Goal: Find specific page/section

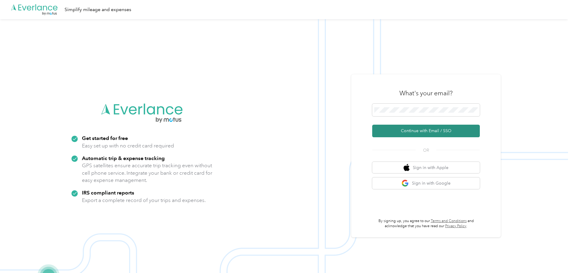
click at [454, 133] on button "Continue with Email / SSO" at bounding box center [427, 130] width 108 height 13
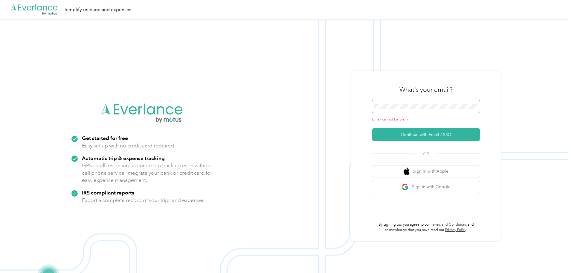
click at [419, 110] on span at bounding box center [427, 106] width 108 height 13
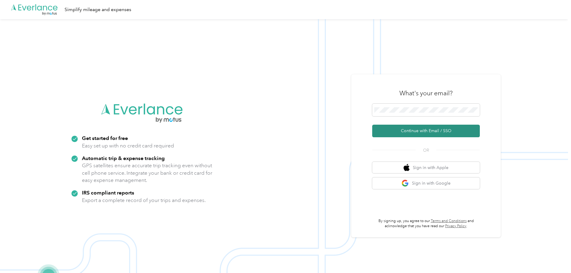
click at [433, 134] on button "Continue with Email / SSO" at bounding box center [427, 130] width 108 height 13
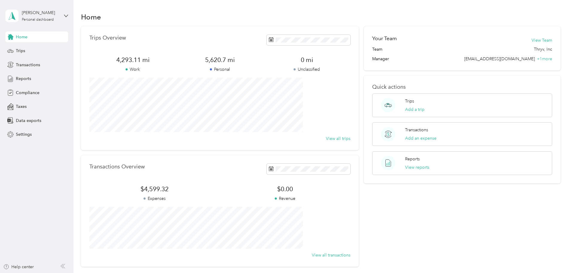
click at [102, 94] on div "Trips Overview 4,293.11 mi Work 5,620.7 mi Personal 0 mi Unclassified View all …" at bounding box center [321, 146] width 480 height 240
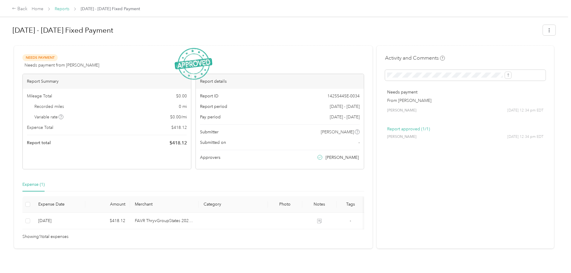
click at [69, 10] on link "Reports" at bounding box center [62, 8] width 15 height 5
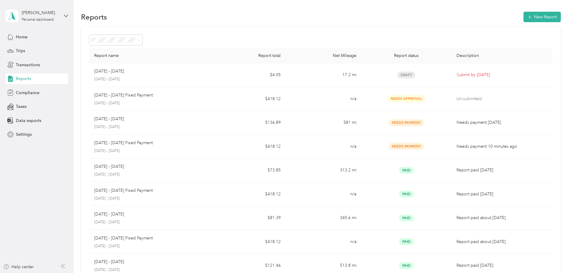
click at [98, 104] on div "Report name Report total Net Mileage Report status Description Oct 1 - 31, 2025…" at bounding box center [321, 176] width 480 height 300
